Goal: Check status: Check status

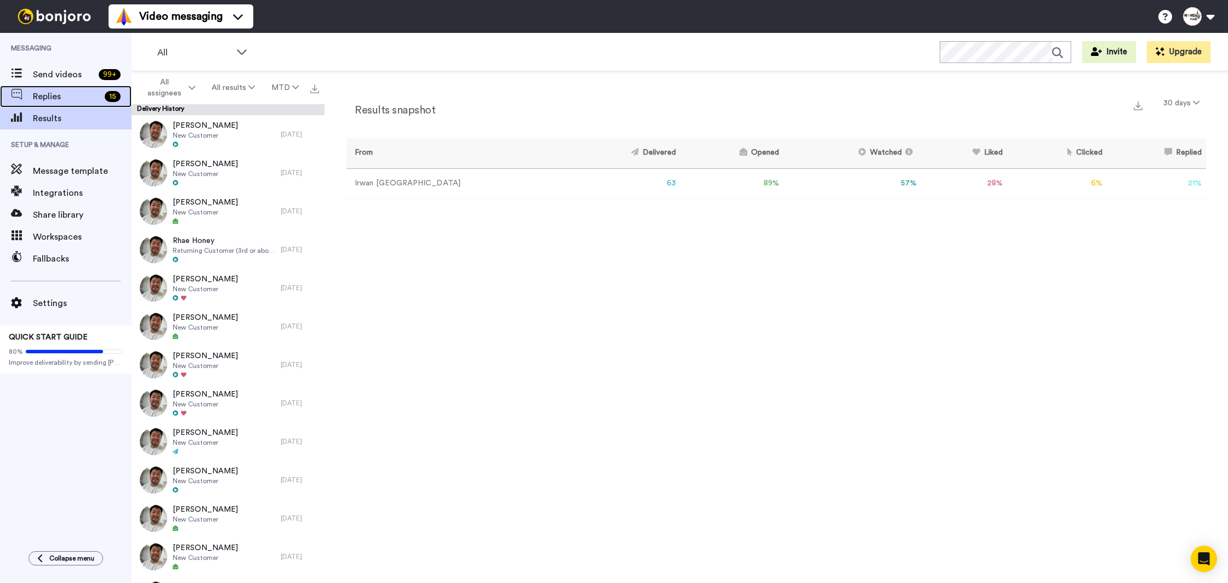
click at [101, 100] on div "15" at bounding box center [115, 96] width 31 height 11
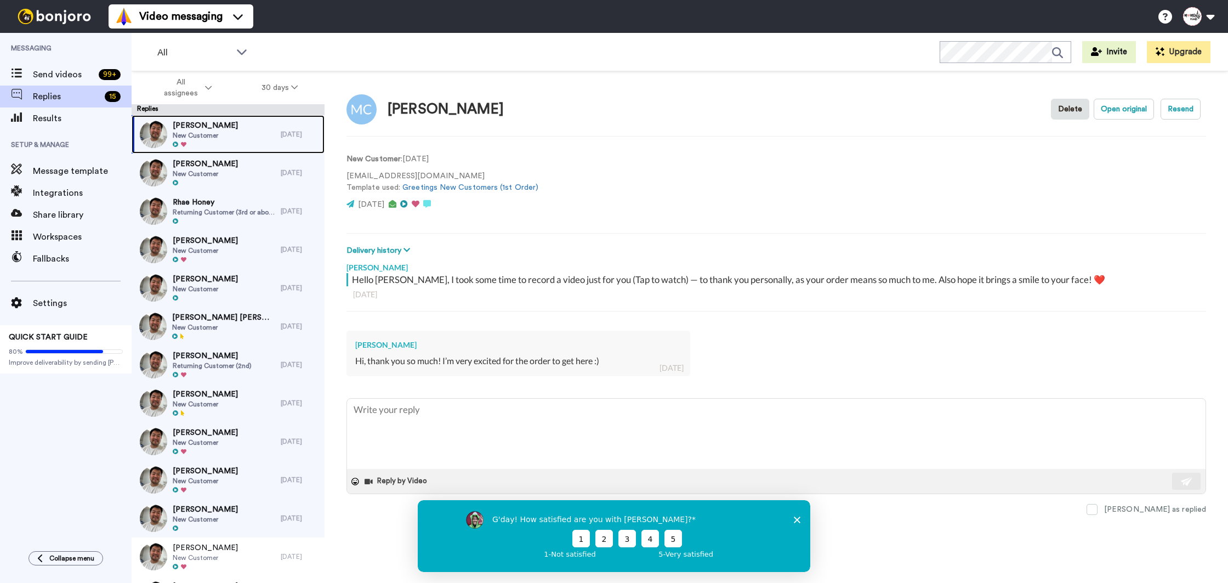
click at [198, 132] on span "New Customer" at bounding box center [205, 135] width 65 height 9
type textarea "x"
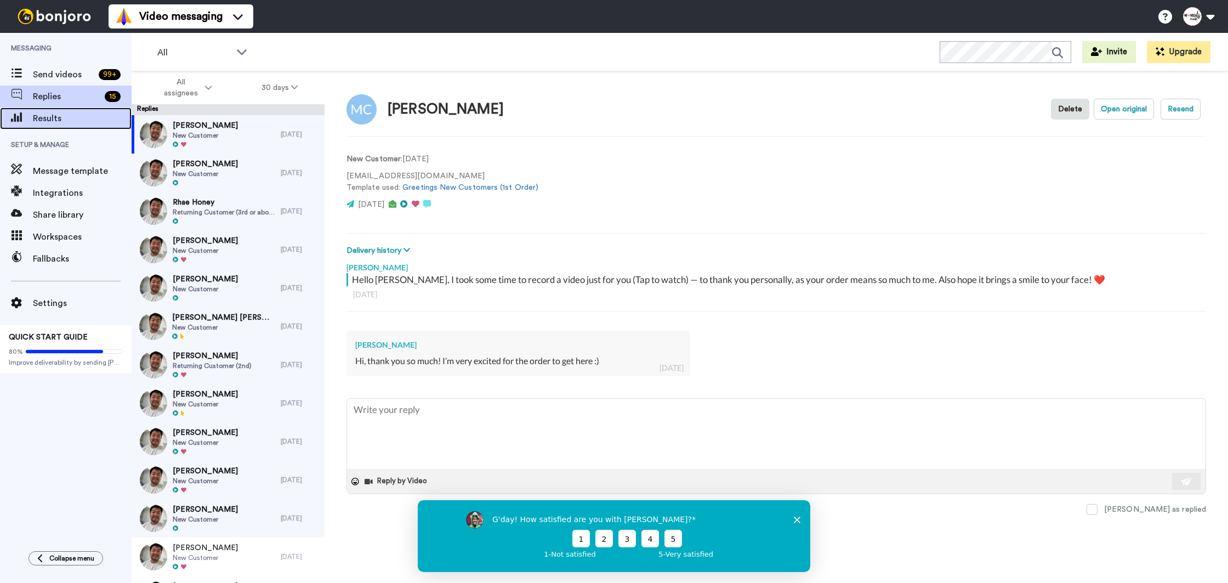
click at [98, 118] on span "Results" at bounding box center [82, 118] width 99 height 13
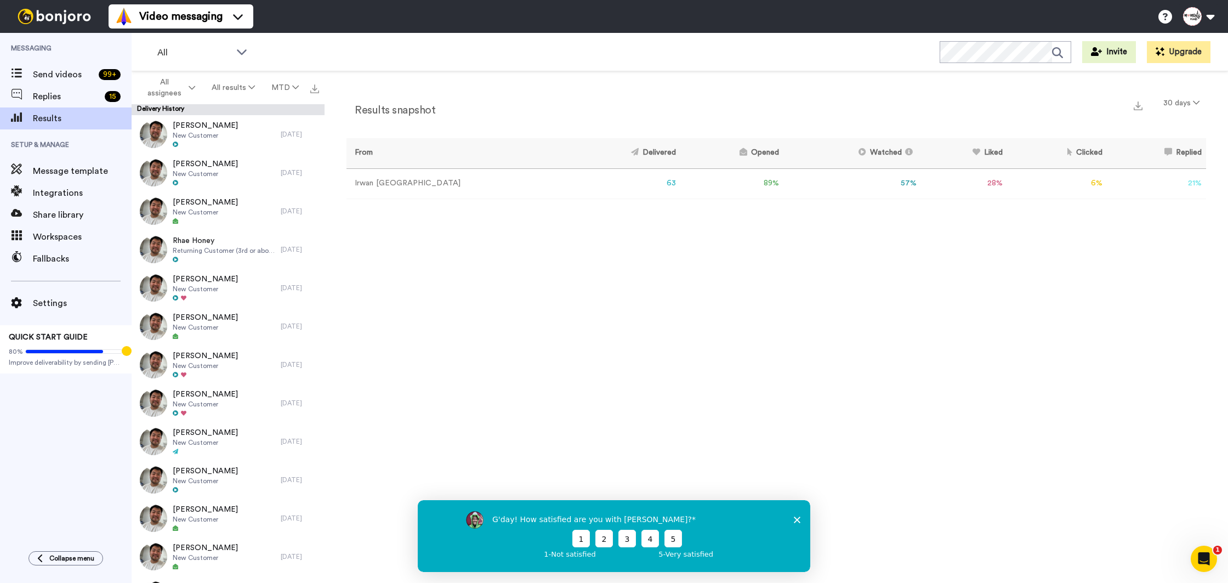
drag, startPoint x: 798, startPoint y: 520, endPoint x: 1216, endPoint y: 1018, distance: 651.0
click at [798, 520] on polygon "Close survey" at bounding box center [797, 519] width 7 height 7
